Goal: Book appointment/travel/reservation

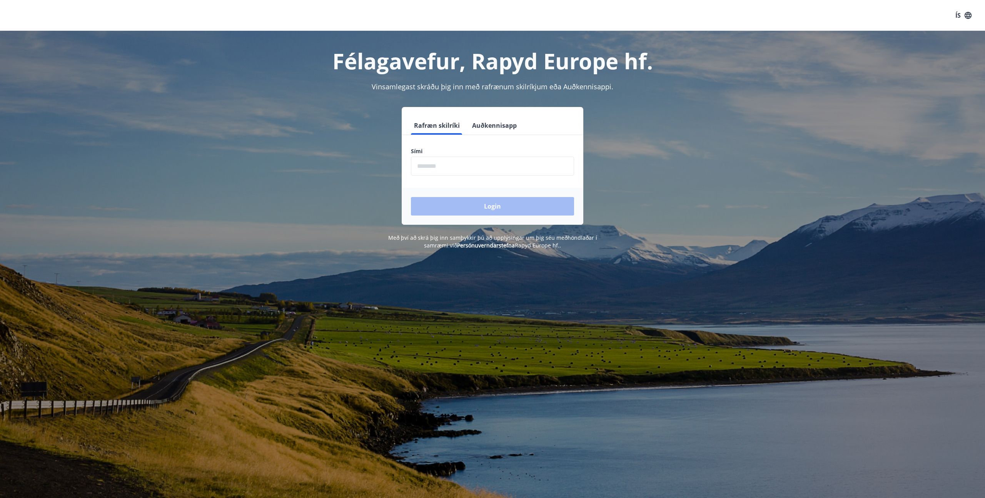
click at [465, 161] on input "phone" at bounding box center [492, 166] width 163 height 19
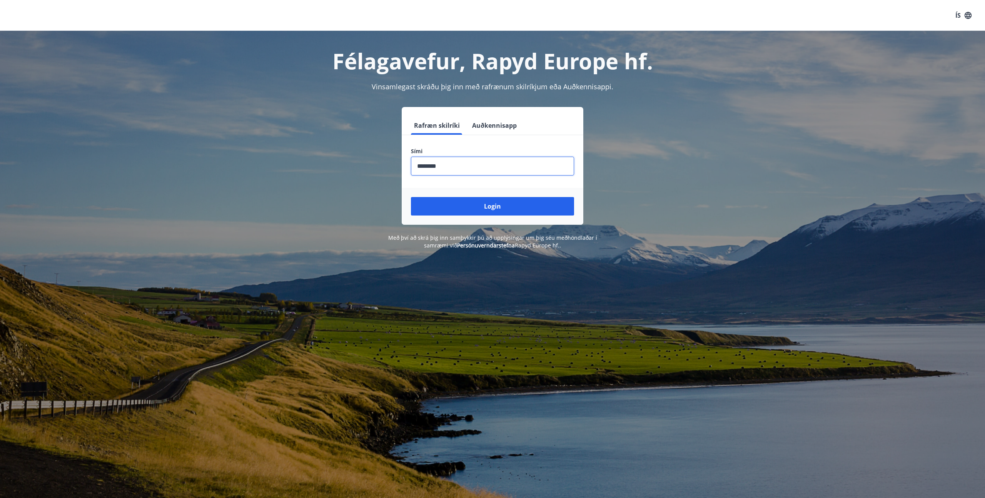
type input "********"
click at [411, 197] on button "Login" at bounding box center [492, 206] width 163 height 18
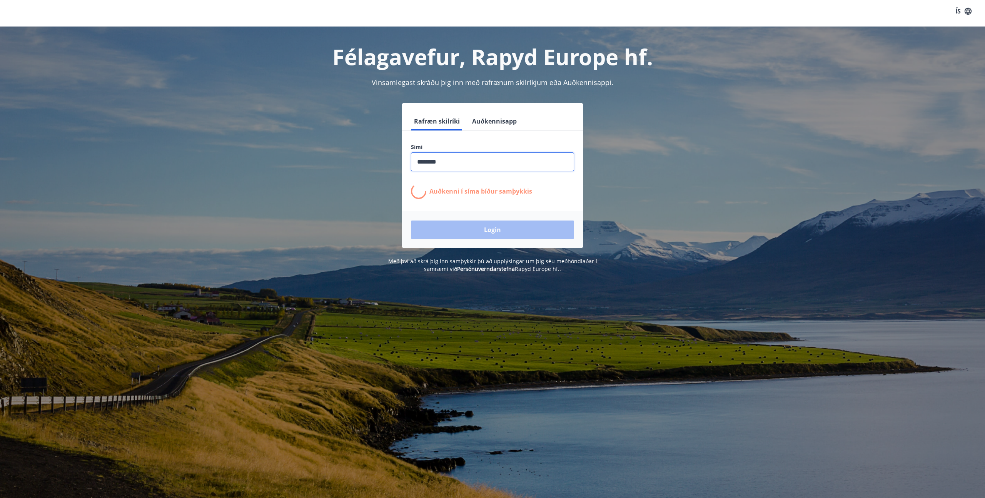
scroll to position [4, 0]
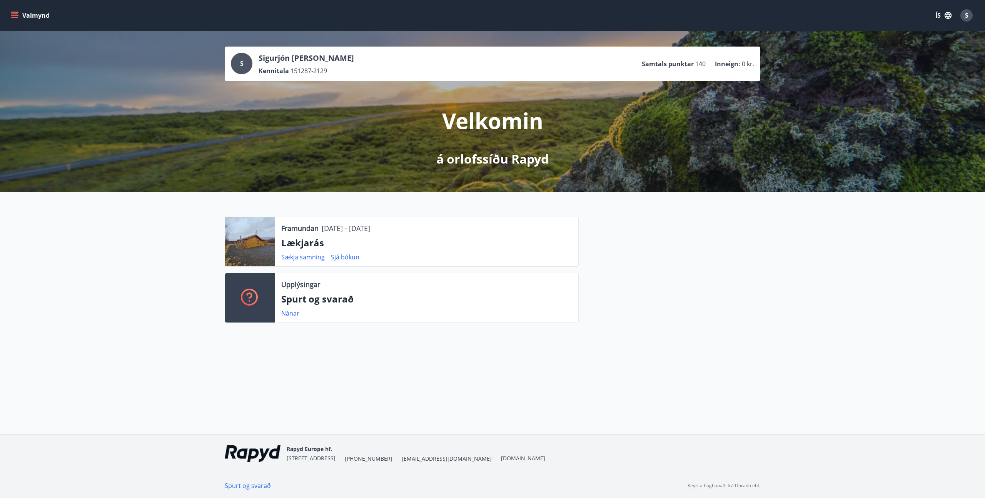
click at [17, 17] on icon "menu" at bounding box center [15, 16] width 8 height 8
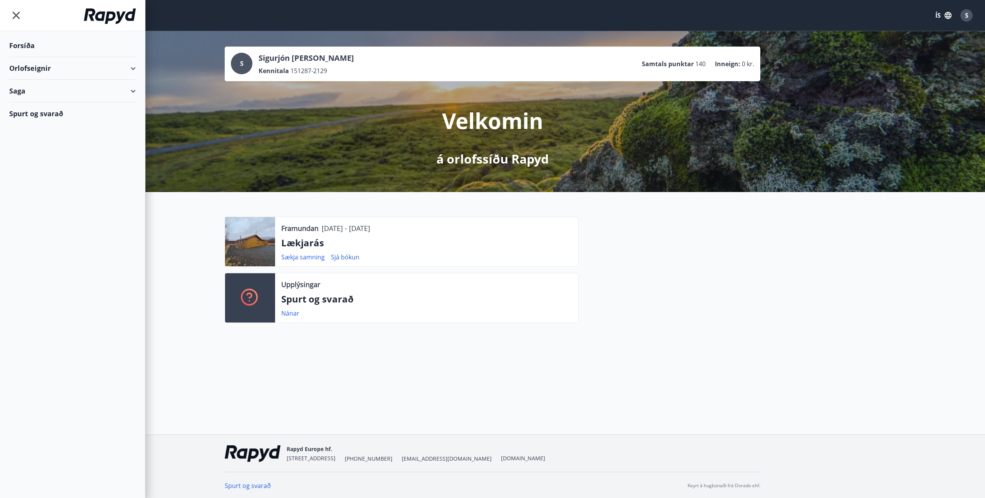
click at [64, 74] on div "Orlofseignir" at bounding box center [72, 68] width 127 height 23
click at [44, 132] on div "Saga" at bounding box center [72, 123] width 127 height 23
click at [47, 103] on div "Bókunardagatal" at bounding box center [72, 104] width 114 height 16
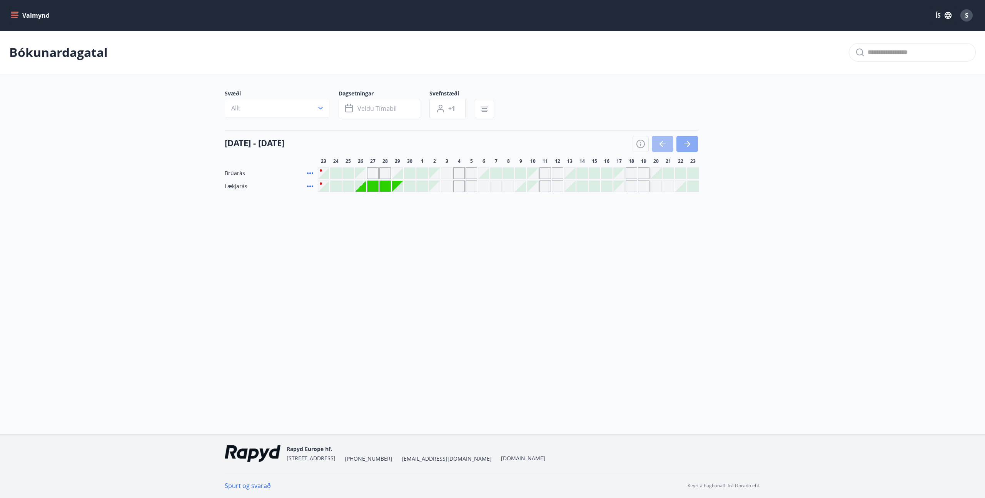
click at [689, 148] on icon "button" at bounding box center [687, 143] width 9 height 9
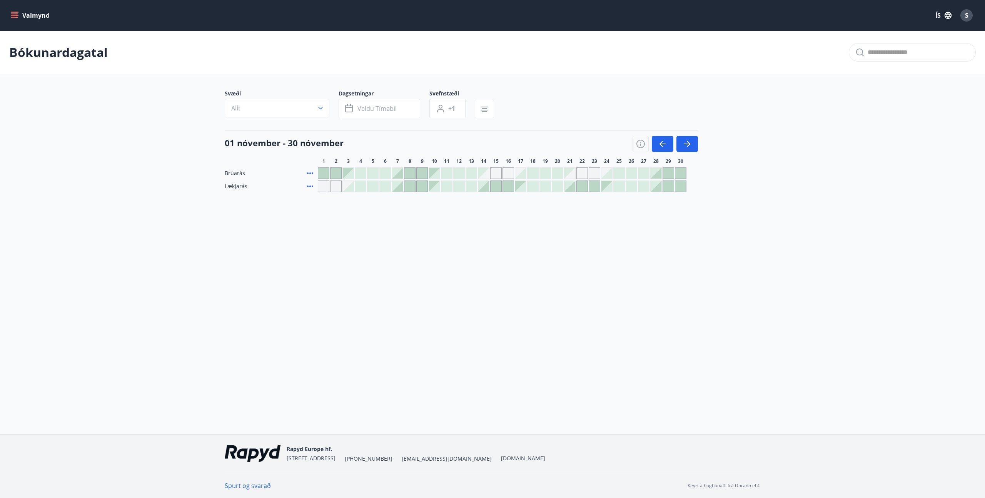
click at [421, 173] on div at bounding box center [422, 173] width 11 height 11
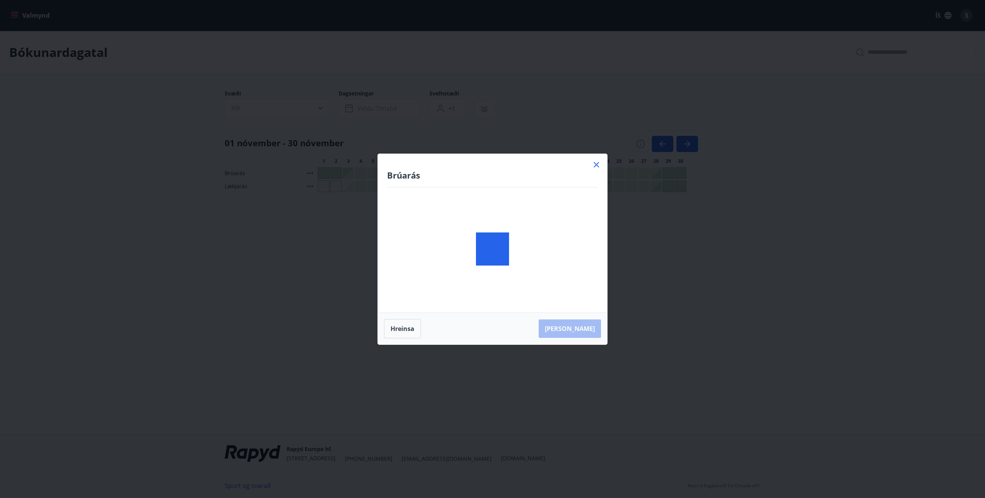
scroll to position [0, 0]
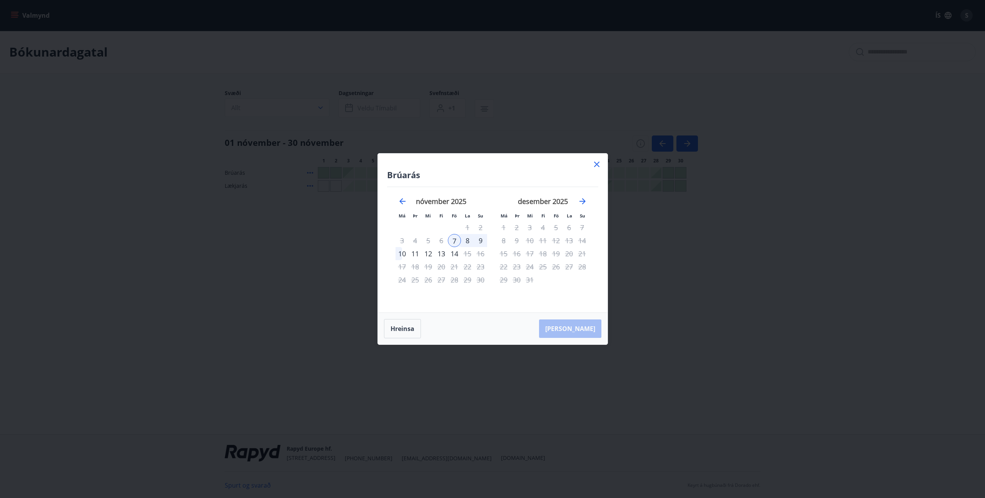
click at [416, 254] on div "11" at bounding box center [415, 253] width 13 height 13
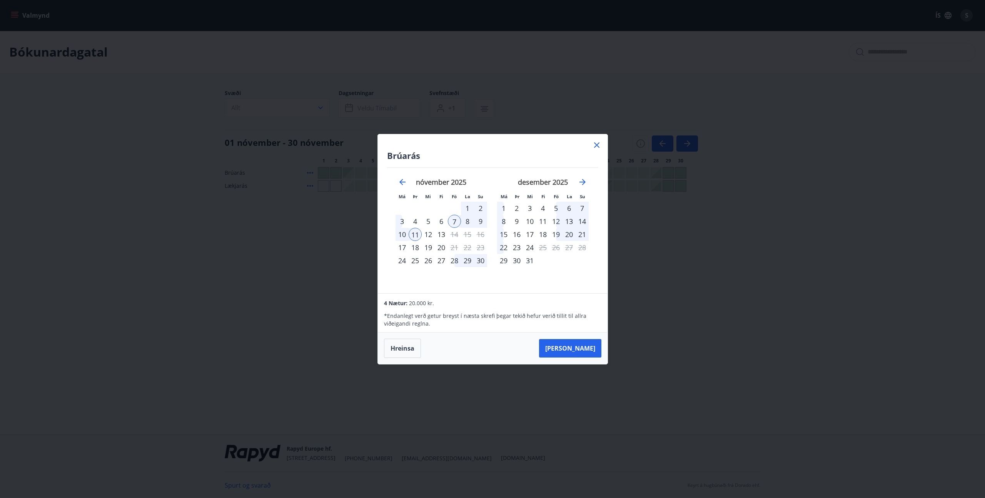
click at [443, 236] on div "13" at bounding box center [441, 234] width 13 height 13
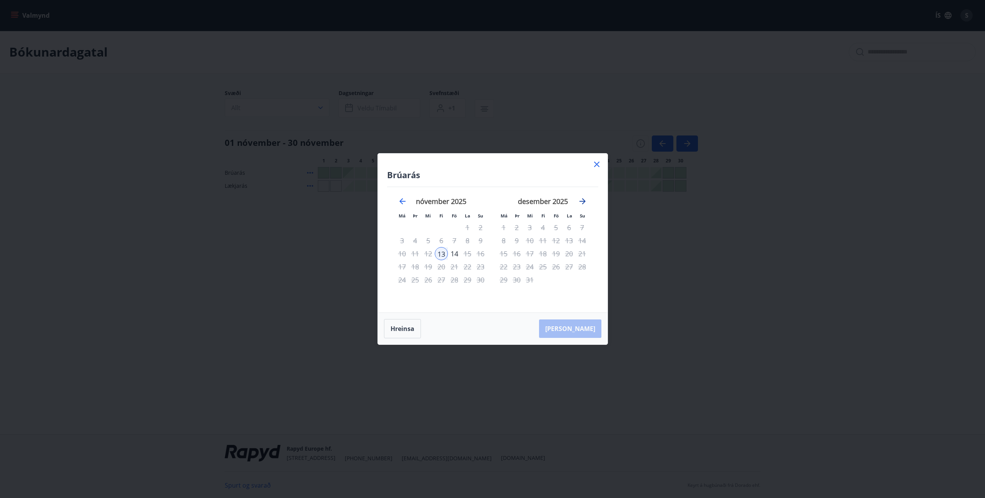
click at [582, 201] on icon "Move forward to switch to the next month." at bounding box center [582, 201] width 9 height 9
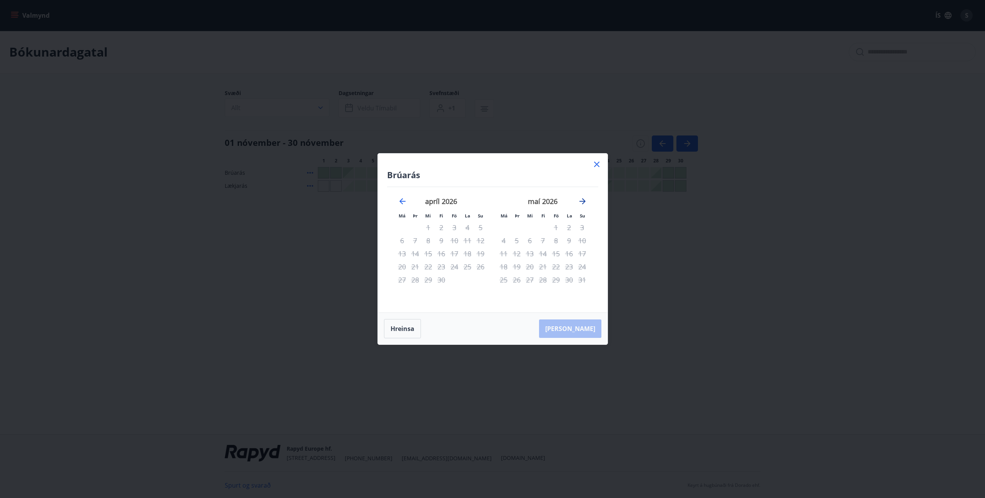
click at [582, 201] on icon "Move forward to switch to the next month." at bounding box center [582, 201] width 9 height 9
click at [581, 201] on icon "Move forward to switch to the next month." at bounding box center [582, 201] width 9 height 9
click at [402, 201] on icon "Move backward to switch to the previous month." at bounding box center [402, 201] width 9 height 9
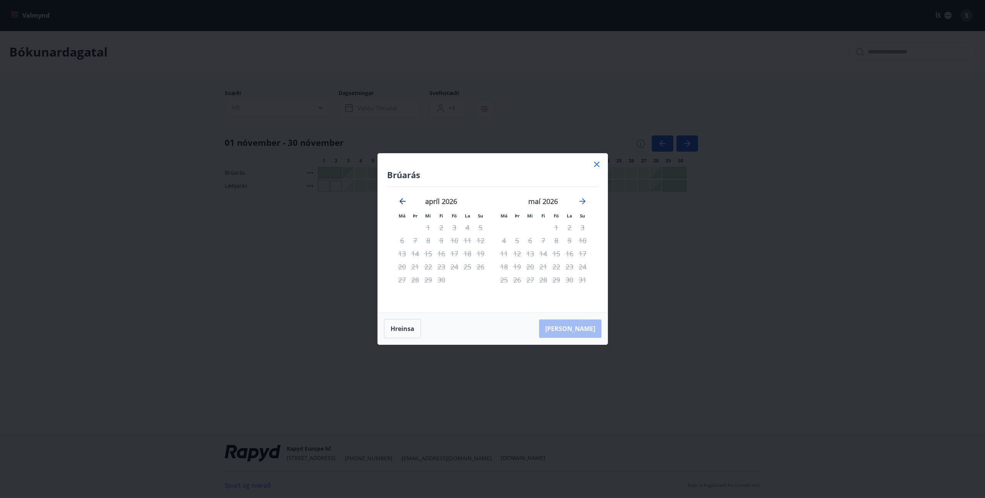
click at [402, 201] on icon "Move backward to switch to the previous month." at bounding box center [402, 201] width 9 height 9
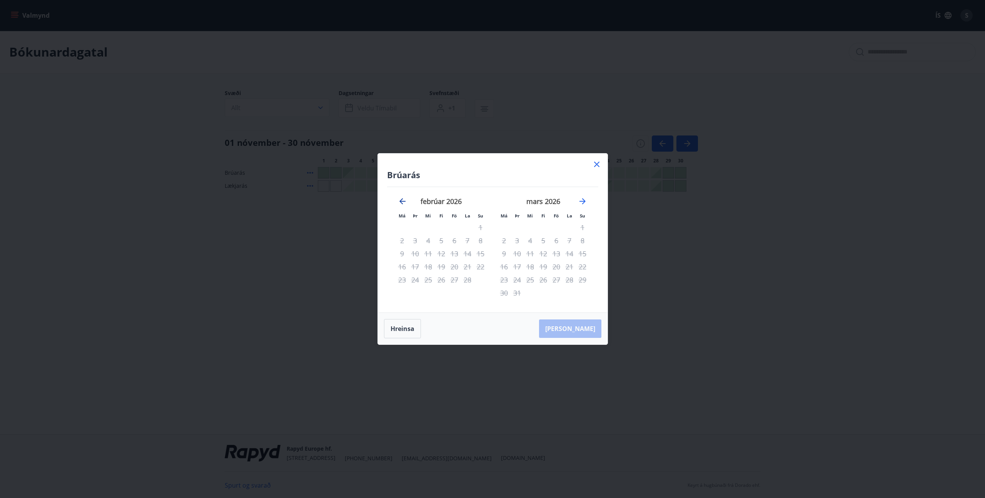
click at [402, 201] on icon "Move backward to switch to the previous month." at bounding box center [402, 201] width 9 height 9
click at [581, 199] on icon "Move forward to switch to the next month." at bounding box center [582, 201] width 9 height 9
click at [595, 163] on icon at bounding box center [596, 164] width 9 height 9
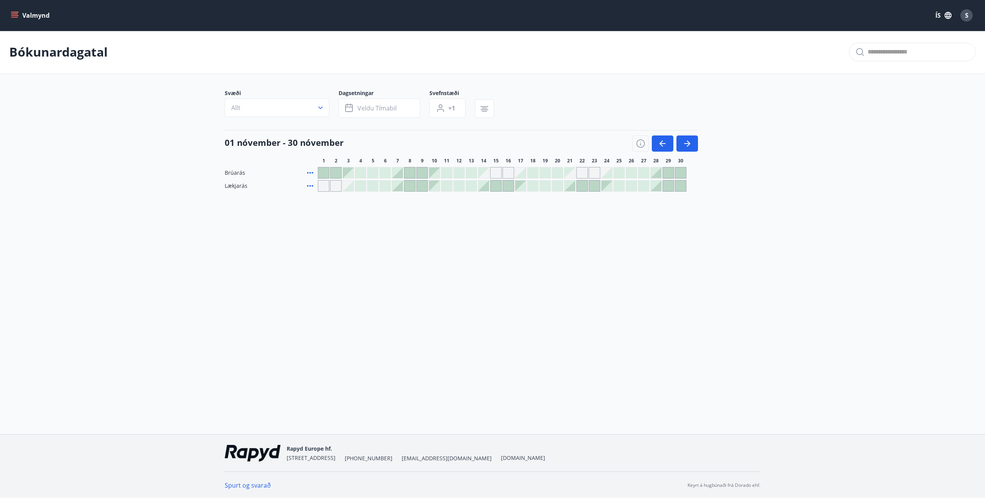
click at [230, 187] on span "Lækjarás" at bounding box center [236, 186] width 23 height 8
click at [16, 15] on icon "menu" at bounding box center [15, 16] width 8 height 8
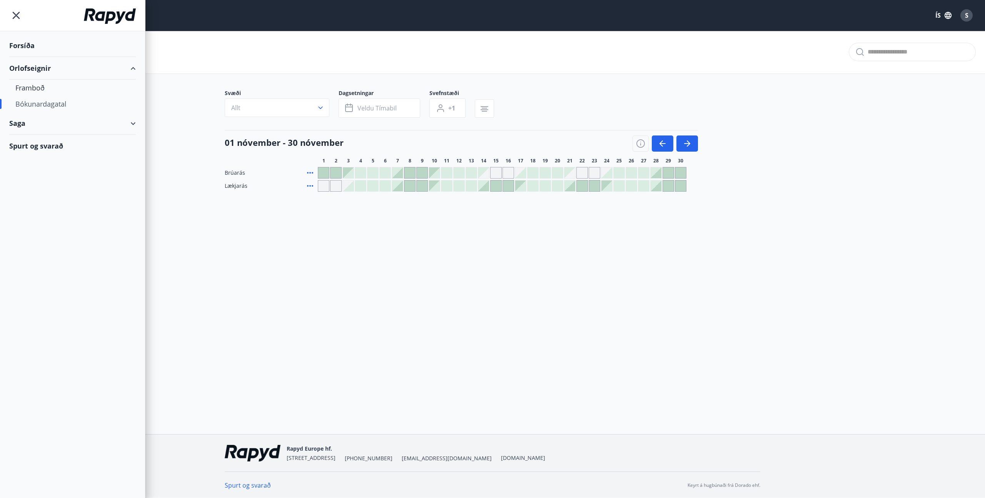
click at [40, 65] on div "Orlofseignir" at bounding box center [72, 68] width 127 height 23
click at [37, 74] on div "Orlofseignir" at bounding box center [72, 68] width 127 height 23
click at [32, 89] on div "Framboð" at bounding box center [72, 88] width 114 height 16
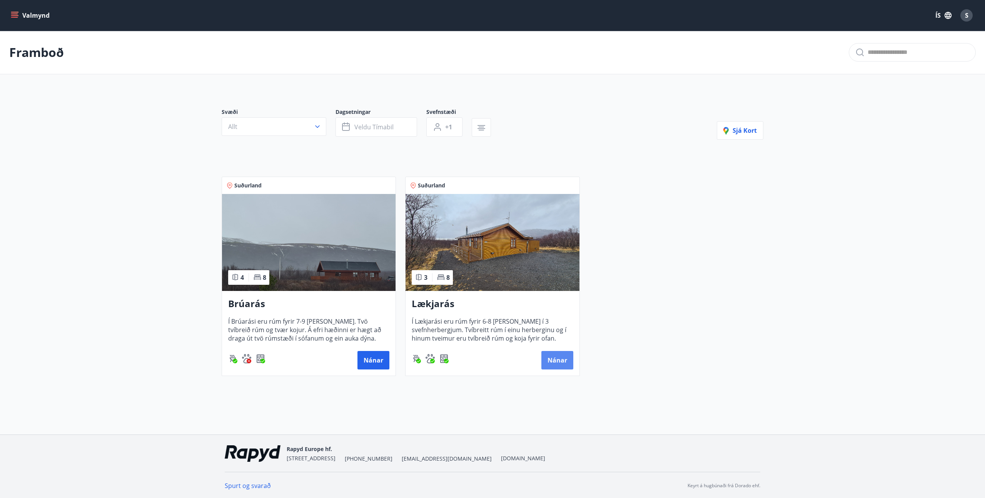
click at [547, 360] on button "Nánar" at bounding box center [558, 360] width 32 height 18
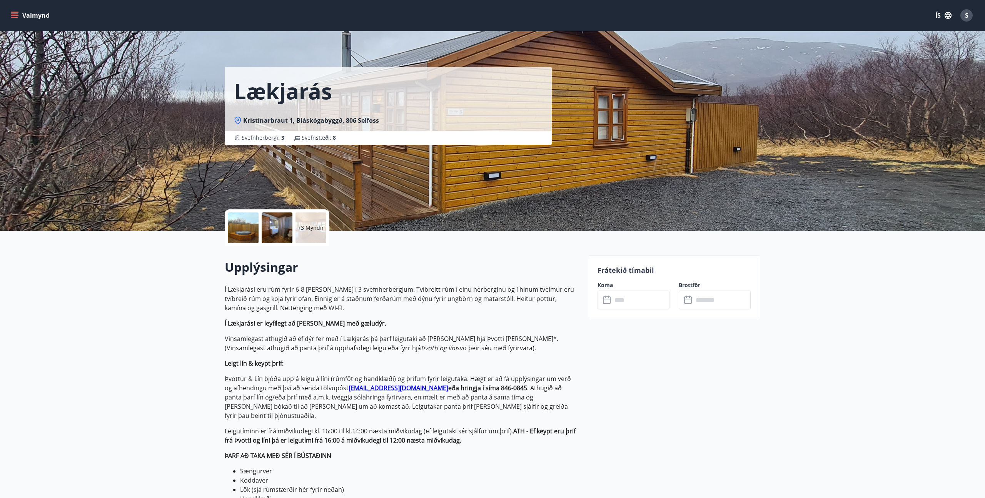
click at [629, 302] on input "text" at bounding box center [640, 300] width 57 height 19
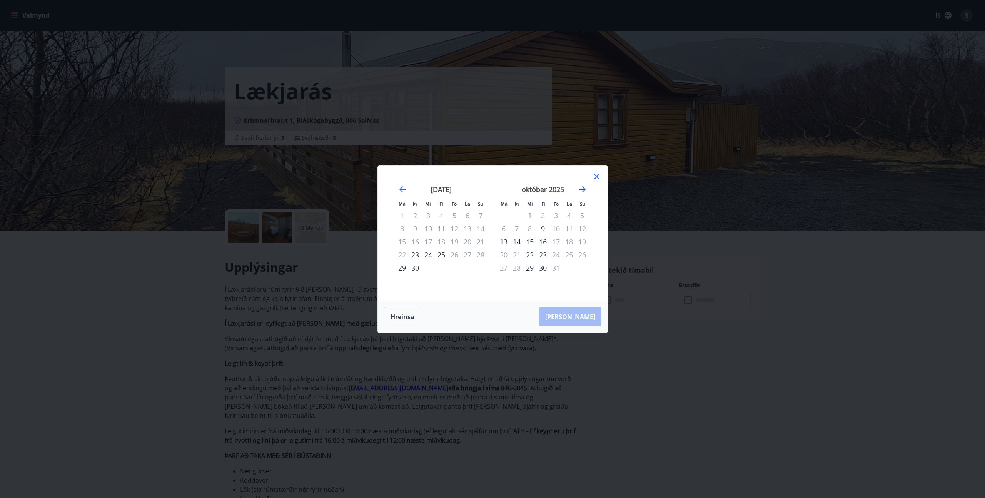
click at [582, 191] on icon "Move forward to switch to the next month." at bounding box center [582, 189] width 9 height 9
drag, startPoint x: 557, startPoint y: 228, endPoint x: 527, endPoint y: 239, distance: 31.8
click at [557, 228] on div "7" at bounding box center [556, 228] width 13 height 13
click at [505, 246] on div "10" at bounding box center [503, 241] width 13 height 13
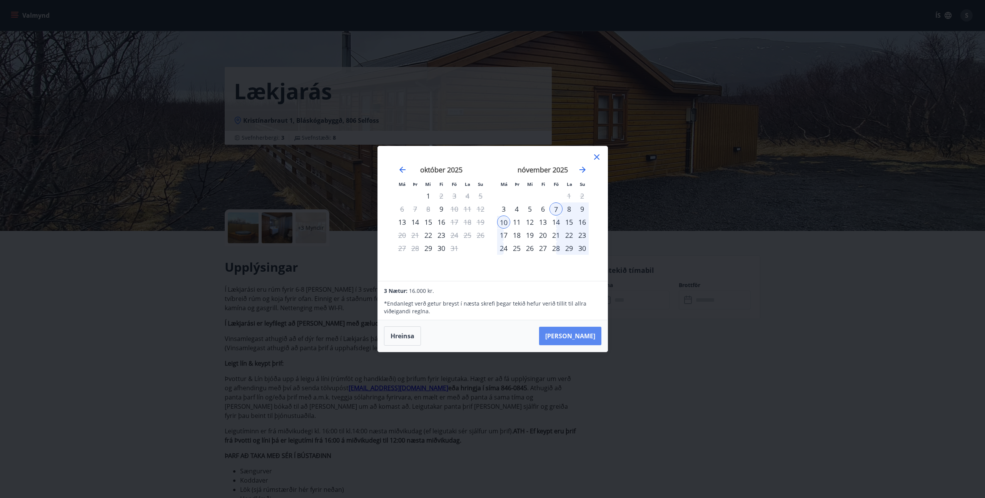
click at [587, 330] on button "[PERSON_NAME]" at bounding box center [570, 336] width 62 height 18
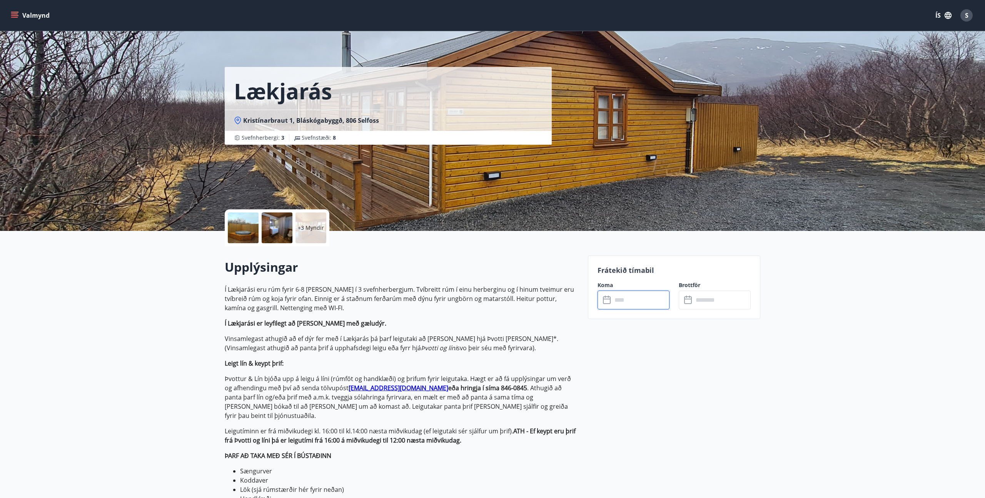
type input "******"
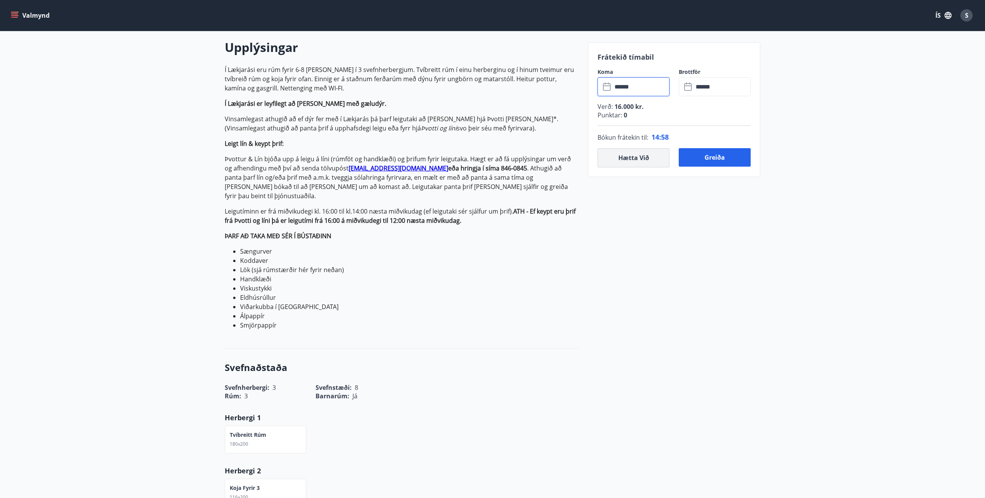
scroll to position [224, 0]
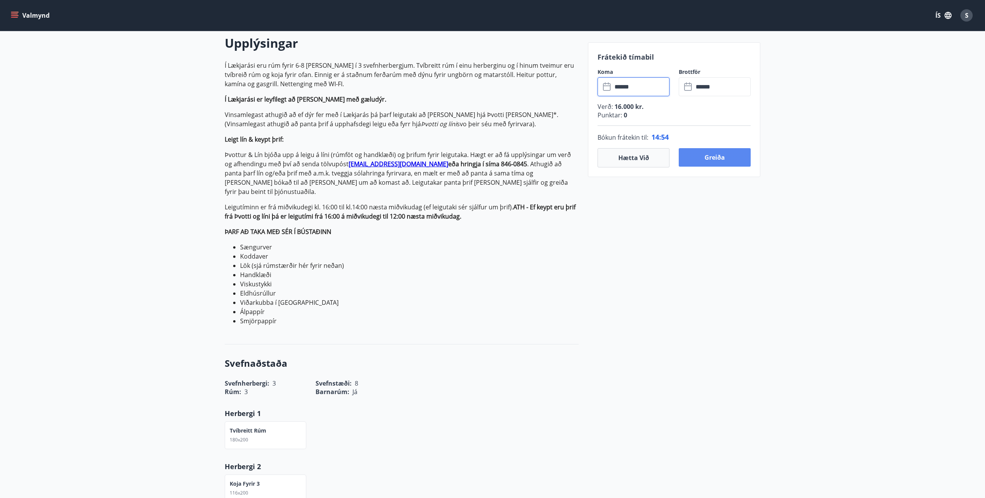
click at [707, 153] on button "Greiða" at bounding box center [715, 157] width 72 height 18
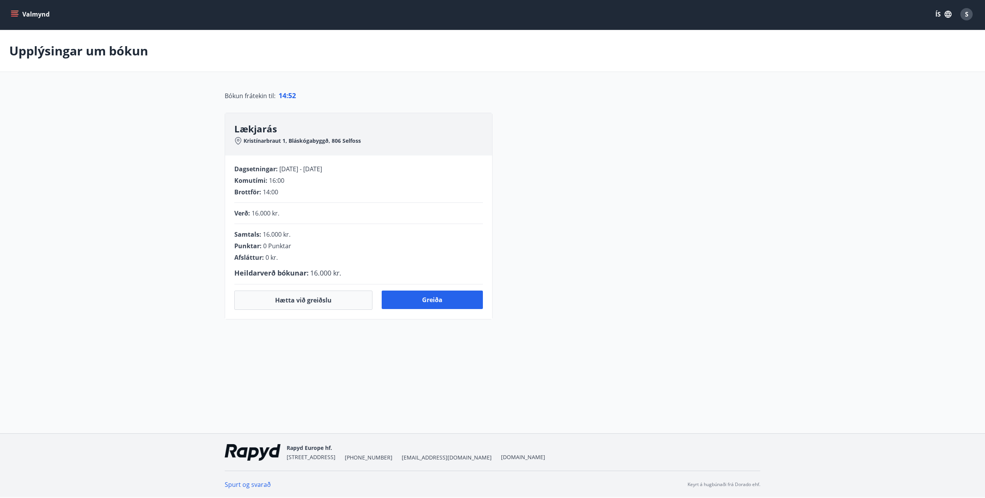
scroll to position [11, 0]
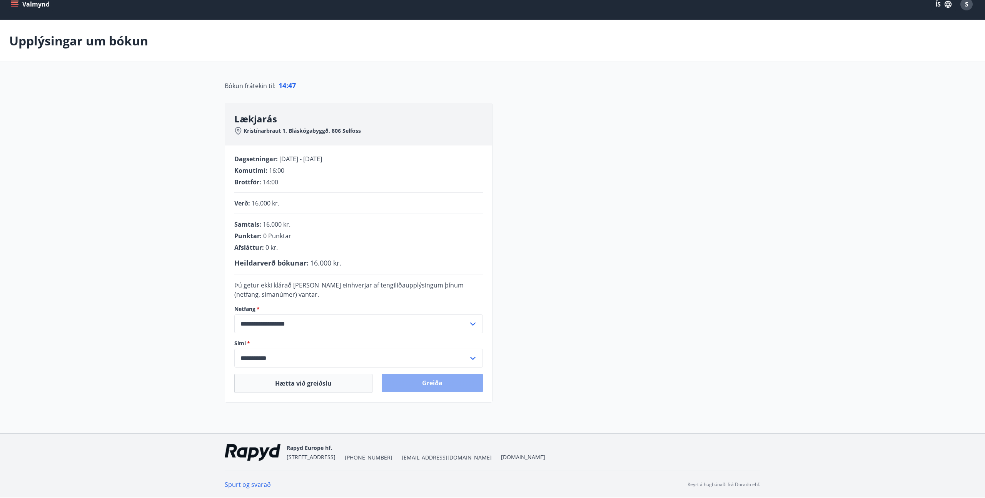
click at [420, 391] on button "Greiða" at bounding box center [432, 383] width 101 height 18
